Goal: Task Accomplishment & Management: Use online tool/utility

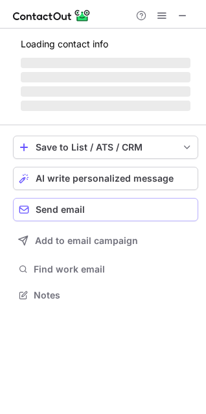
scroll to position [286, 206]
click at [88, 124] on div "Loading contact info ‌ ‌ ‌ ‌" at bounding box center [106, 77] width 186 height 97
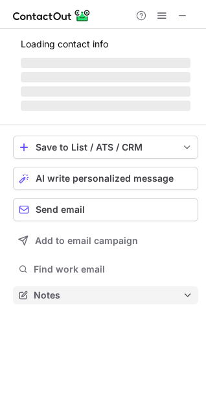
drag, startPoint x: 88, startPoint y: 124, endPoint x: 157, endPoint y: 293, distance: 182.5
click at [157, 293] on span "Notes" at bounding box center [108, 296] width 149 height 12
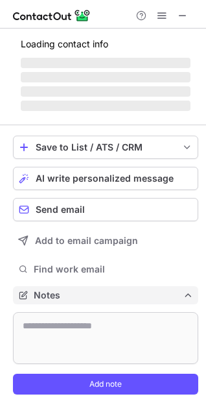
scroll to position [385, 206]
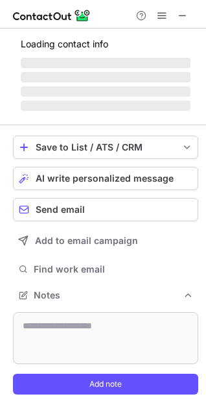
click at [76, 86] on span "‌" at bounding box center [106, 91] width 170 height 10
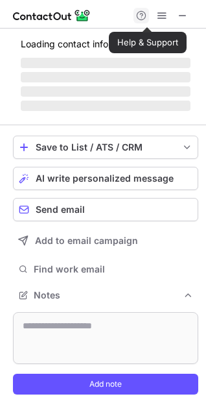
click at [148, 16] on button at bounding box center [142, 16] width 16 height 16
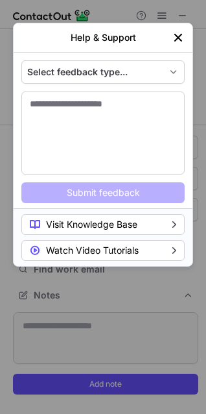
click at [6, 68] on div "Help & Support Select feedback type... I need help using ContactOut I need help…" at bounding box center [103, 207] width 206 height 414
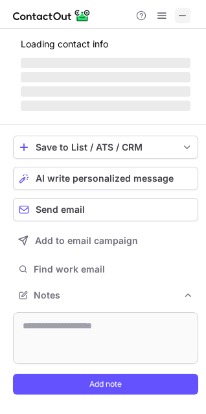
click at [184, 14] on span at bounding box center [183, 15] width 10 height 10
click at [160, 18] on span at bounding box center [162, 15] width 10 height 10
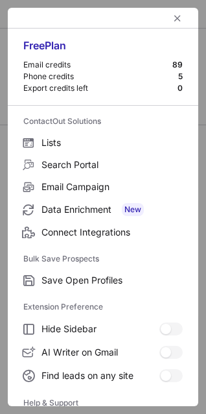
click at [102, 45] on div "Free Plan" at bounding box center [103, 49] width 160 height 21
click at [96, 7] on div "Free Plan Email credits 89 Phone credits 5 Export credits left 0 ContactOut Sol…" at bounding box center [103, 207] width 206 height 414
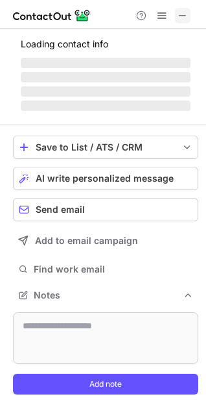
scroll to position [393, 197]
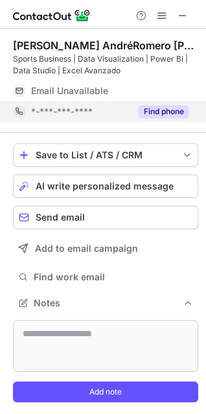
click at [161, 114] on button "Find phone" at bounding box center [163, 111] width 51 height 13
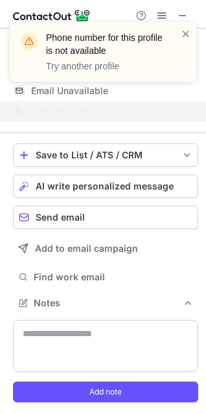
click at [182, 12] on div "Phone number for this profile is not available Try another profile" at bounding box center [103, 57] width 208 height 96
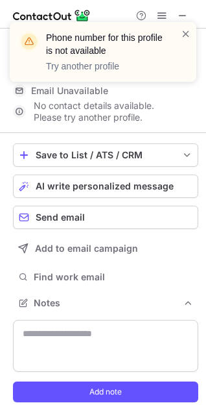
click at [182, 18] on div "Phone number for this profile is not available Try another profile" at bounding box center [103, 57] width 208 height 96
click at [179, 14] on div "Phone number for this profile is not available Try another profile" at bounding box center [103, 57] width 208 height 96
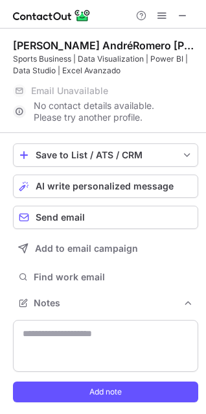
click at [182, 16] on div "Phone number for this profile is not available Try another profile" at bounding box center [103, 57] width 208 height 96
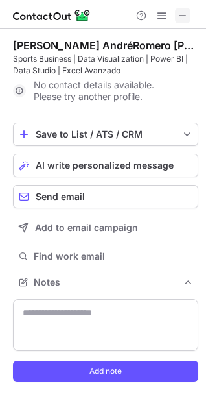
click at [179, 20] on span at bounding box center [183, 15] width 10 height 10
